Goal: Task Accomplishment & Management: Manage account settings

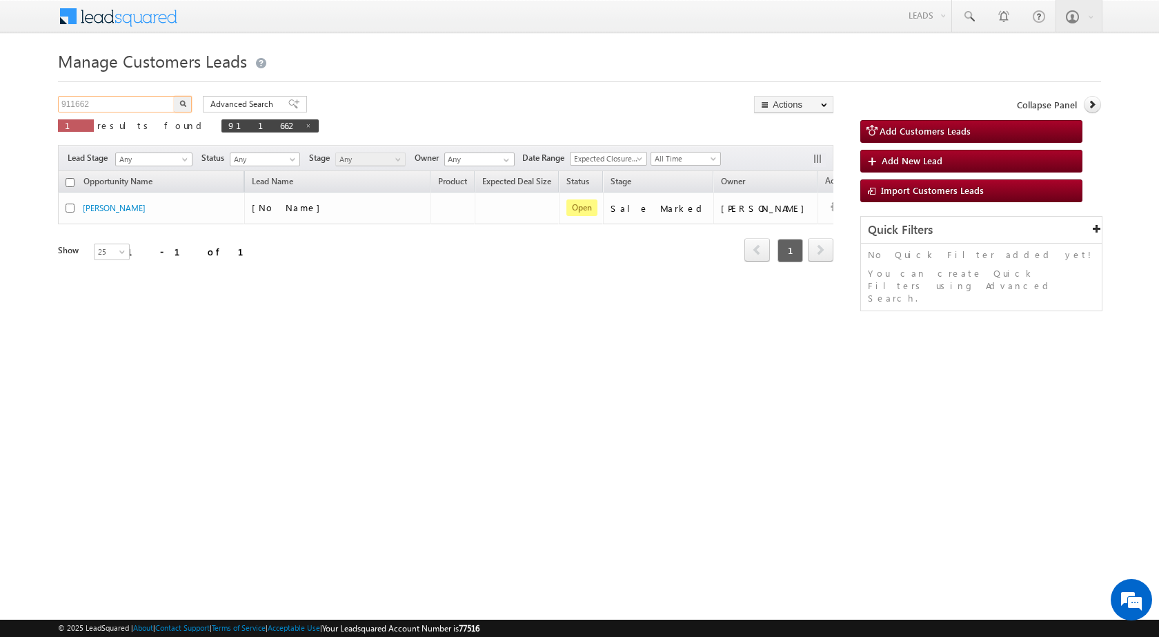
drag, startPoint x: 0, startPoint y: 0, endPoint x: 17, endPoint y: 103, distance: 104.8
click at [21, 105] on body "Menu [PERSON_NAME] sitar a8@ks erve." at bounding box center [579, 195] width 1159 height 391
type input "882269"
click at [174, 96] on button "button" at bounding box center [183, 104] width 18 height 17
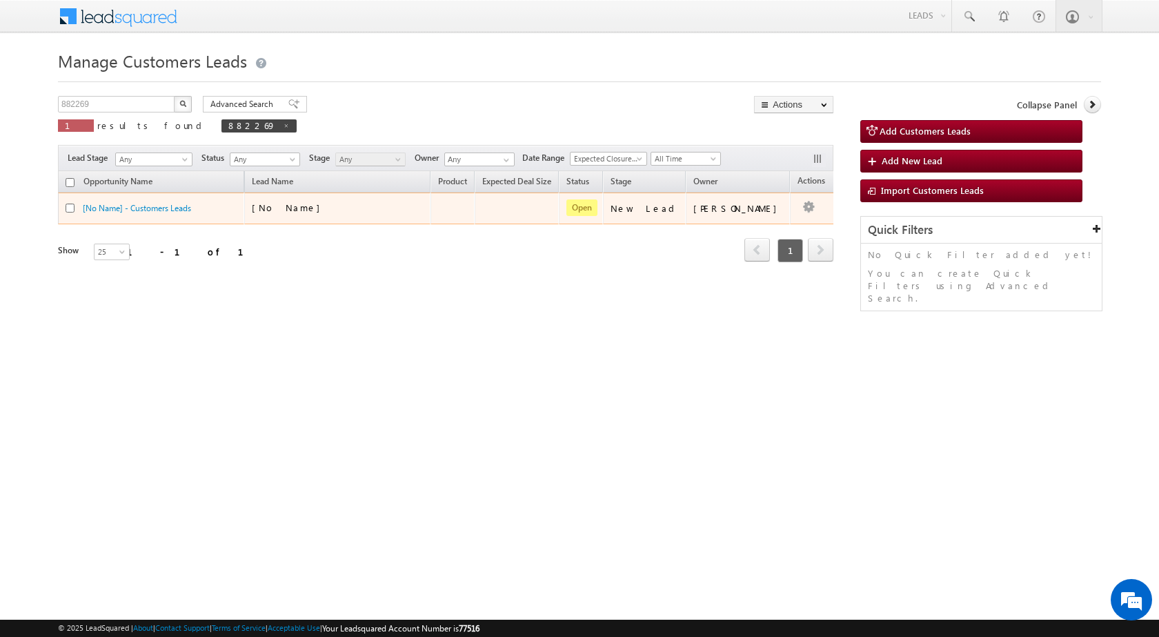
click at [332, 215] on div "[No Name]" at bounding box center [338, 210] width 172 height 19
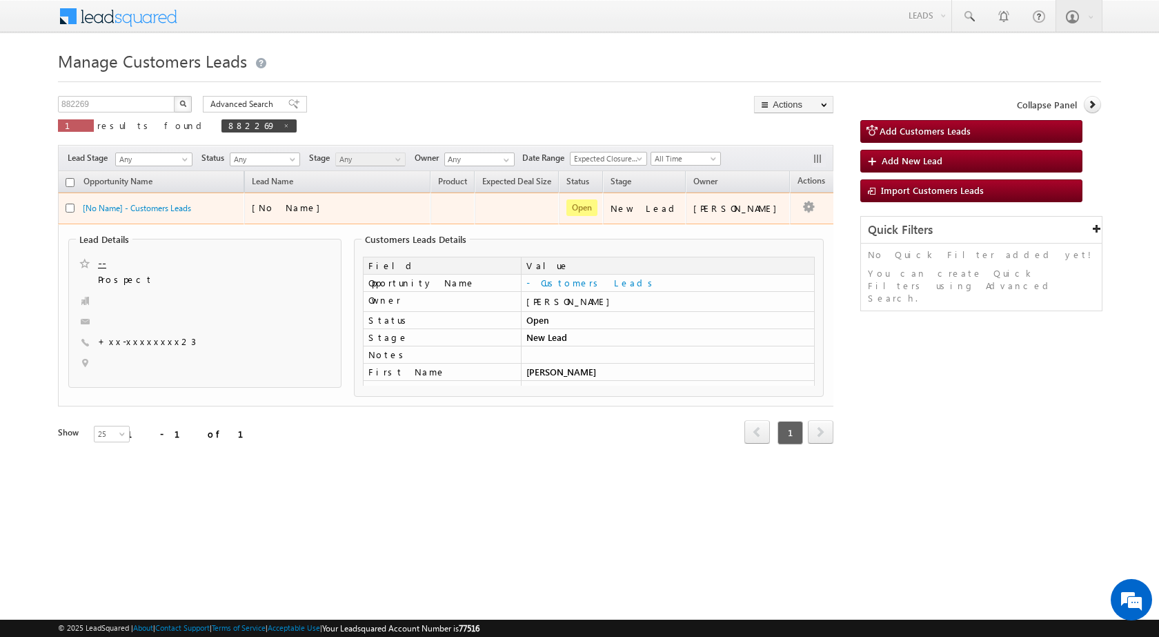
click at [326, 210] on div "[No Name]" at bounding box center [321, 207] width 138 height 12
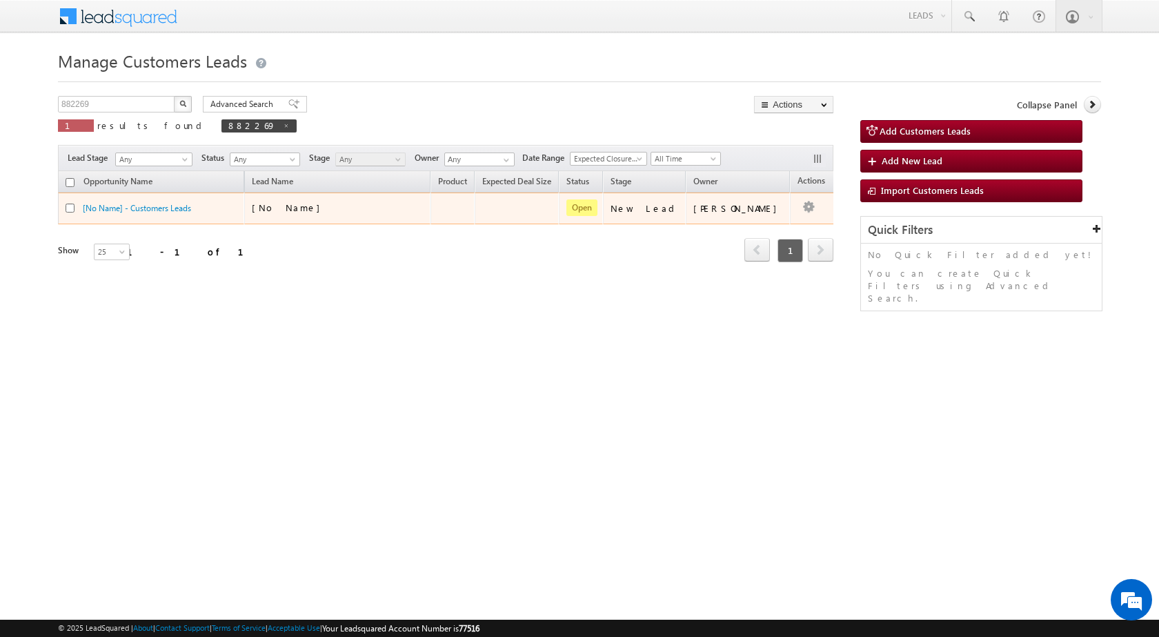
click at [325, 208] on div "[No Name]" at bounding box center [321, 207] width 138 height 12
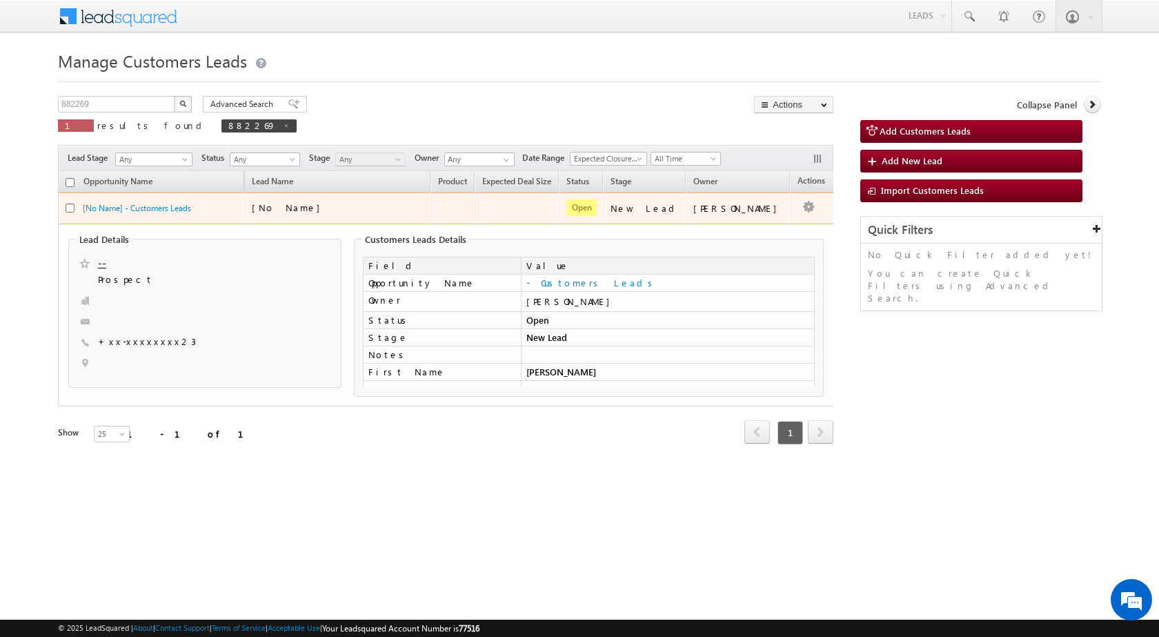
click at [325, 208] on div "[No Name]" at bounding box center [321, 207] width 138 height 12
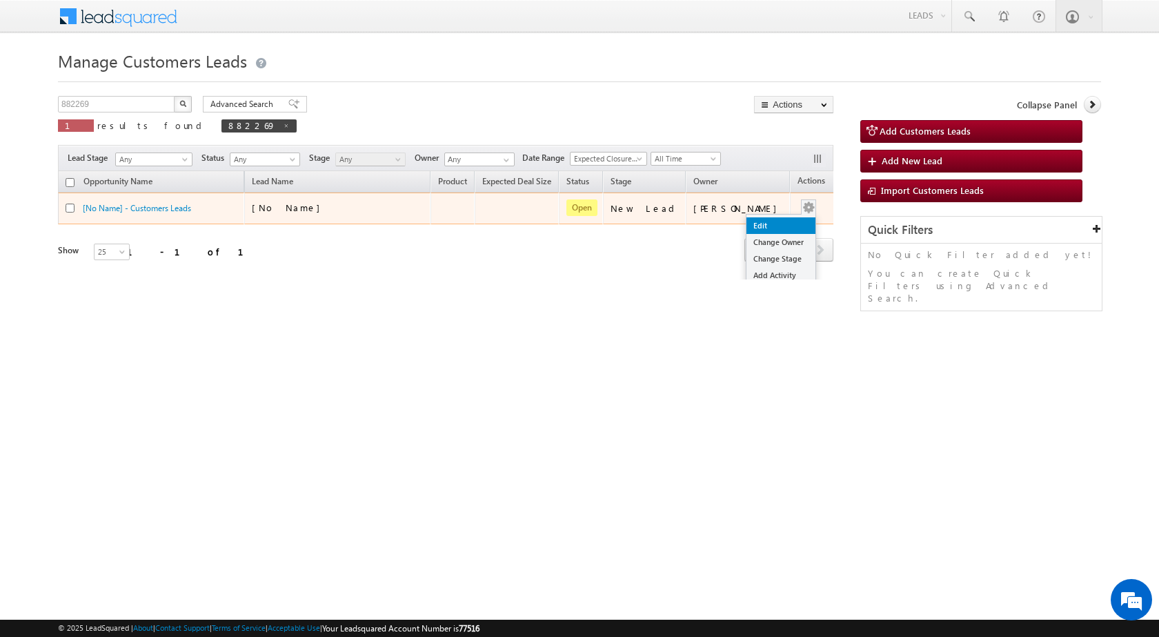
click at [761, 226] on link "Edit" at bounding box center [780, 225] width 69 height 17
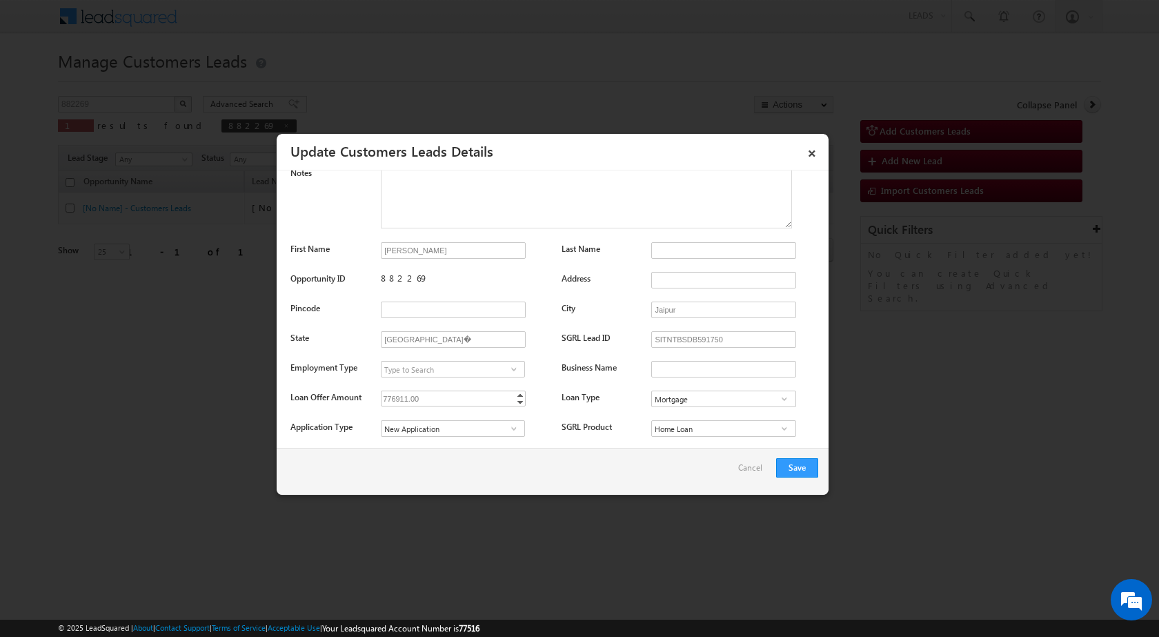
scroll to position [207, 0]
click at [464, 250] on input "[PERSON_NAME]" at bounding box center [453, 249] width 145 height 17
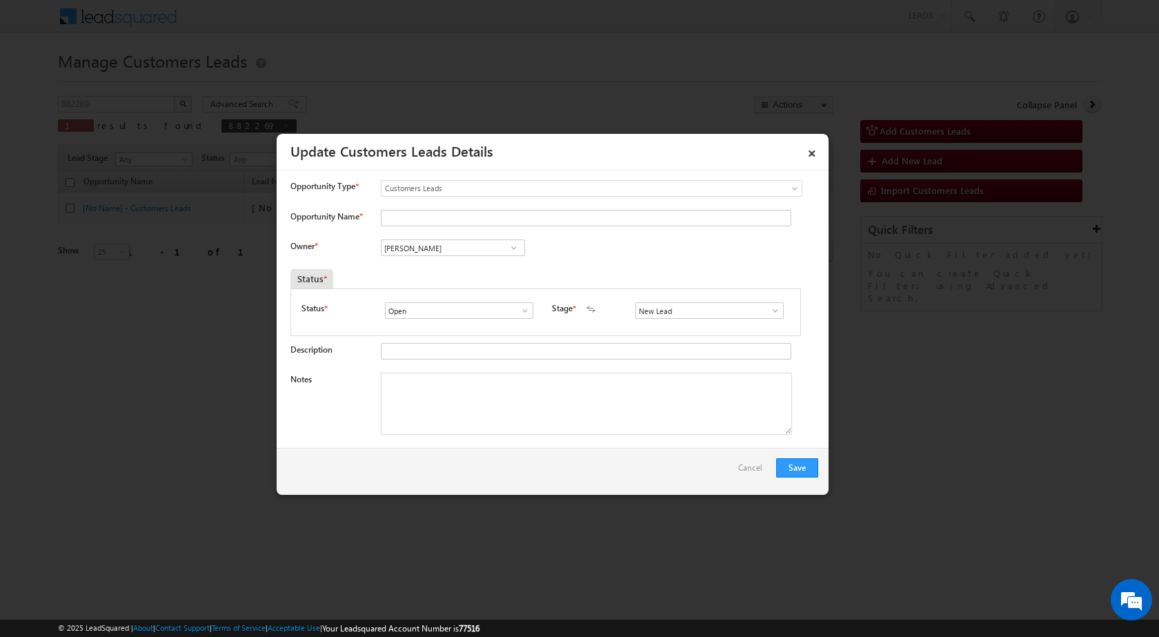
click at [621, 256] on div "Owner * Vikas Halwai Vikas Halwai Vikas Halwai" at bounding box center [554, 250] width 528 height 23
click at [810, 148] on link "×" at bounding box center [811, 151] width 23 height 24
